Goal: Transaction & Acquisition: Purchase product/service

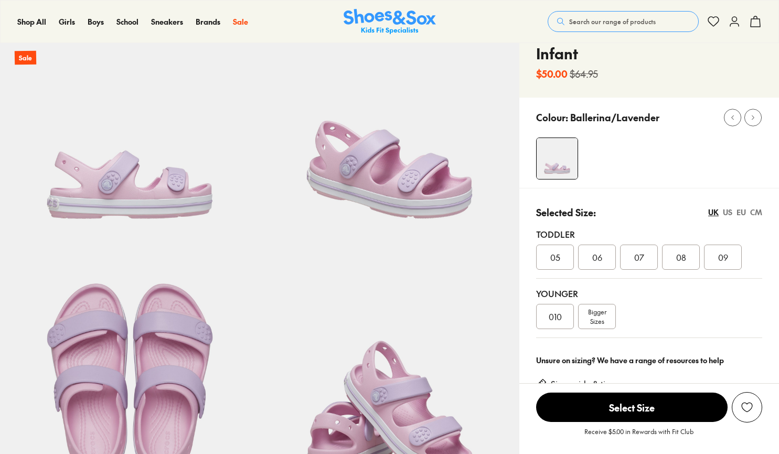
select select "*"
click at [726, 214] on div "US" at bounding box center [727, 212] width 9 height 11
click at [754, 212] on div "CM" at bounding box center [757, 212] width 12 height 11
click at [640, 249] on div "14" at bounding box center [639, 257] width 38 height 25
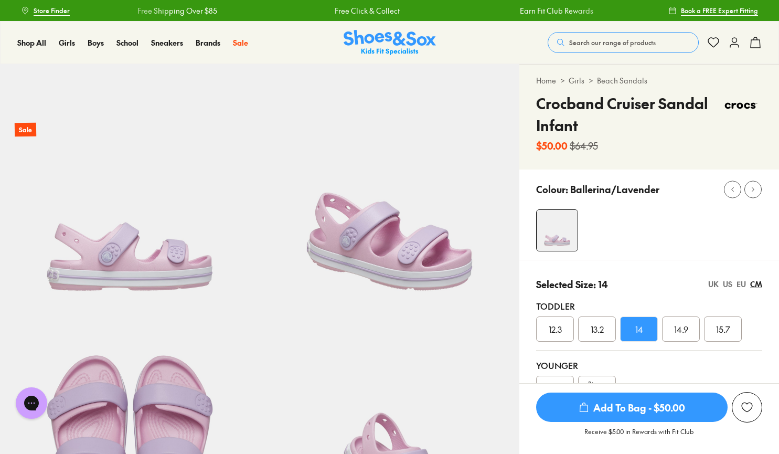
scroll to position [51, 0]
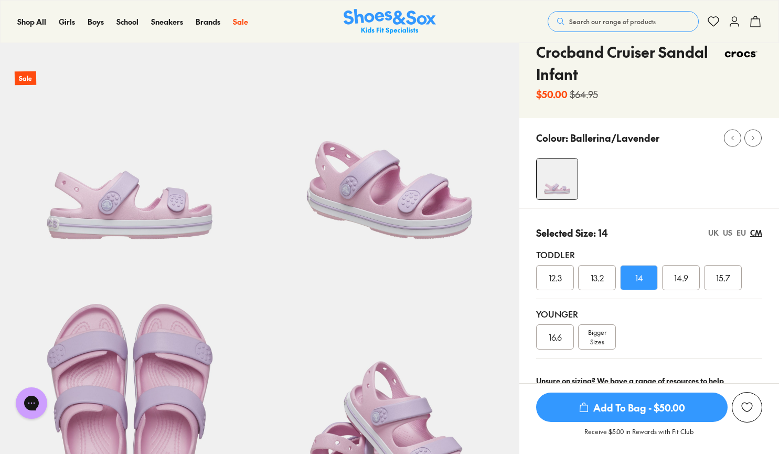
click at [730, 232] on div "US" at bounding box center [727, 232] width 9 height 11
click at [753, 232] on div "CM" at bounding box center [757, 232] width 12 height 11
click at [687, 285] on div "14.9" at bounding box center [681, 277] width 38 height 25
click at [729, 230] on div "US" at bounding box center [727, 232] width 9 height 11
click at [740, 233] on div "EU" at bounding box center [741, 232] width 9 height 11
